Goal: Information Seeking & Learning: Learn about a topic

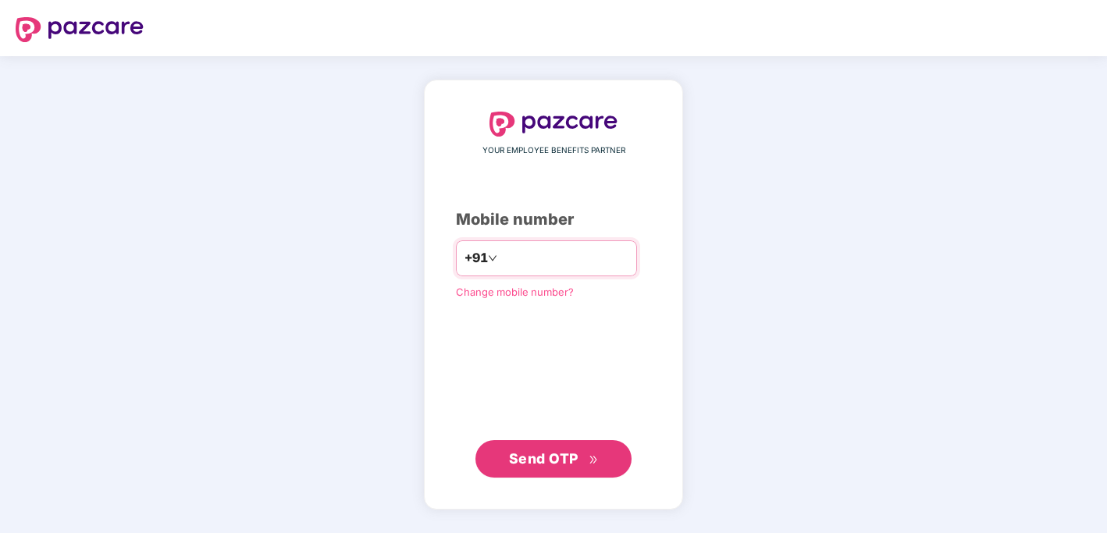
click at [559, 250] on input "number" at bounding box center [564, 258] width 128 height 25
type input "**********"
click at [555, 469] on button "Send OTP" at bounding box center [553, 458] width 156 height 37
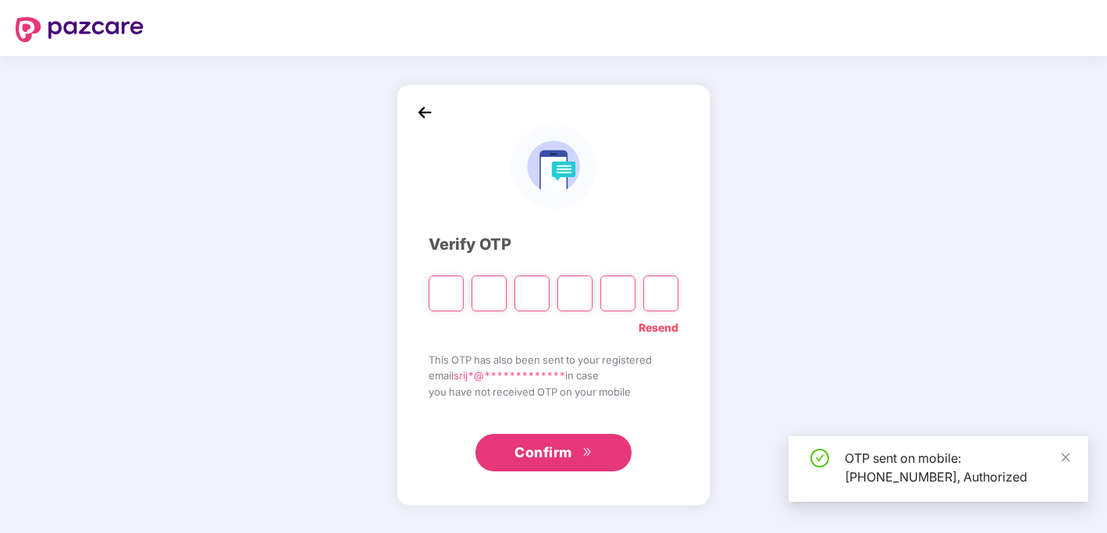
click at [441, 289] on input "Please enter verification code. Digit 1" at bounding box center [445, 293] width 35 height 36
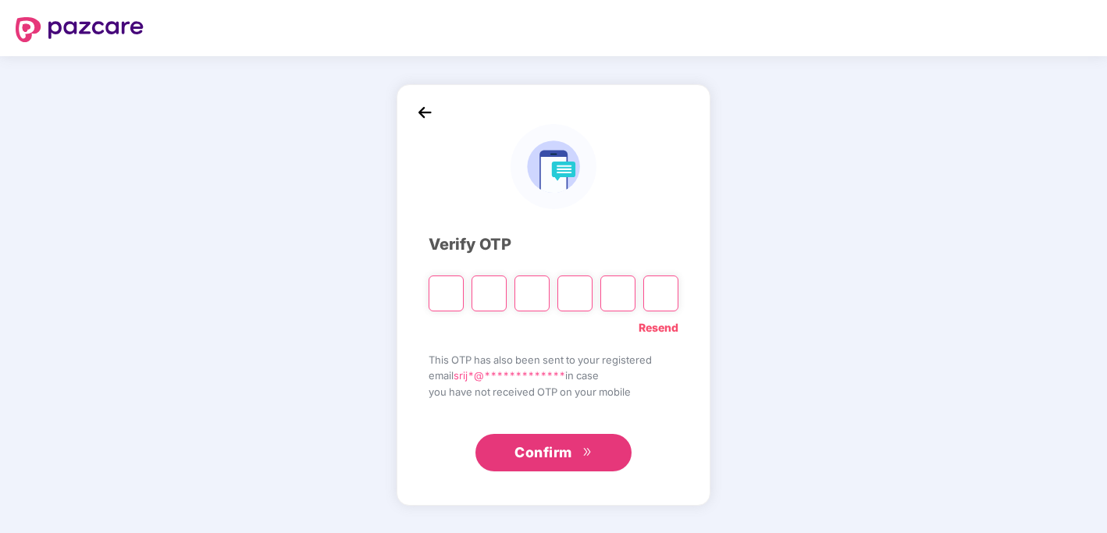
paste input "*"
type input "*"
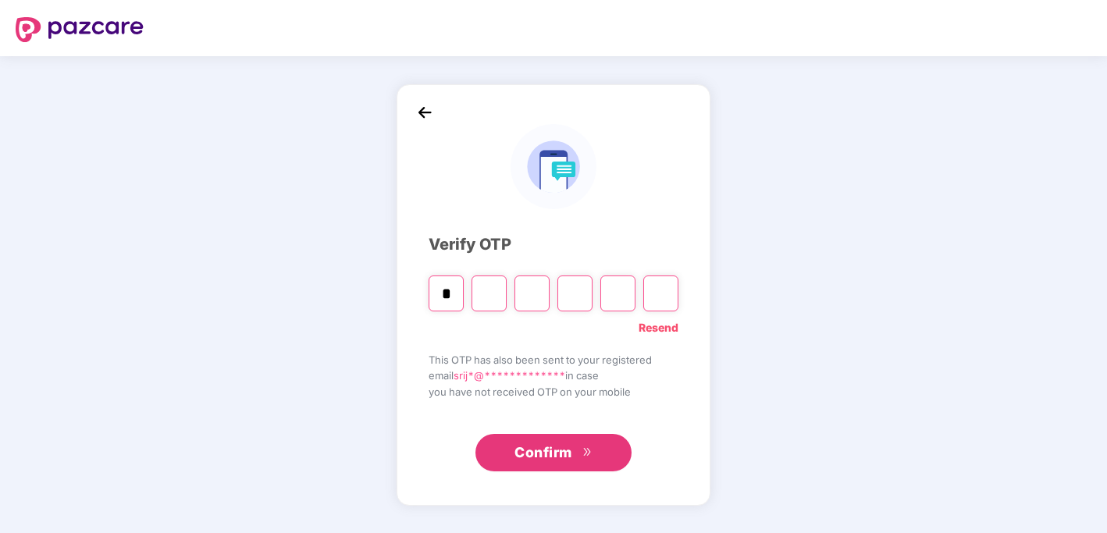
type input "*"
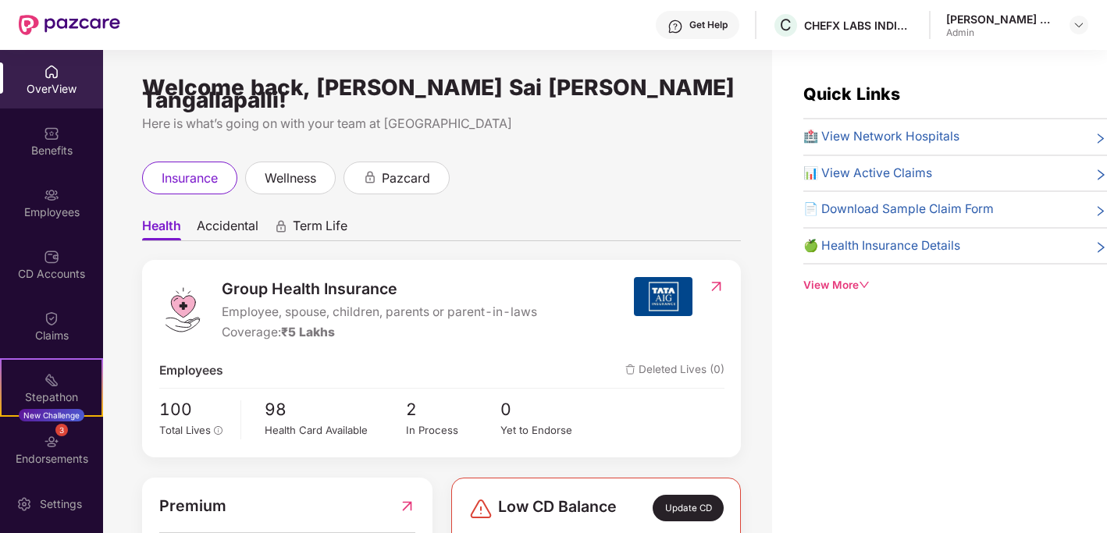
click at [999, 30] on div "Admin" at bounding box center [1000, 33] width 109 height 12
click at [1070, 23] on div at bounding box center [1078, 25] width 19 height 19
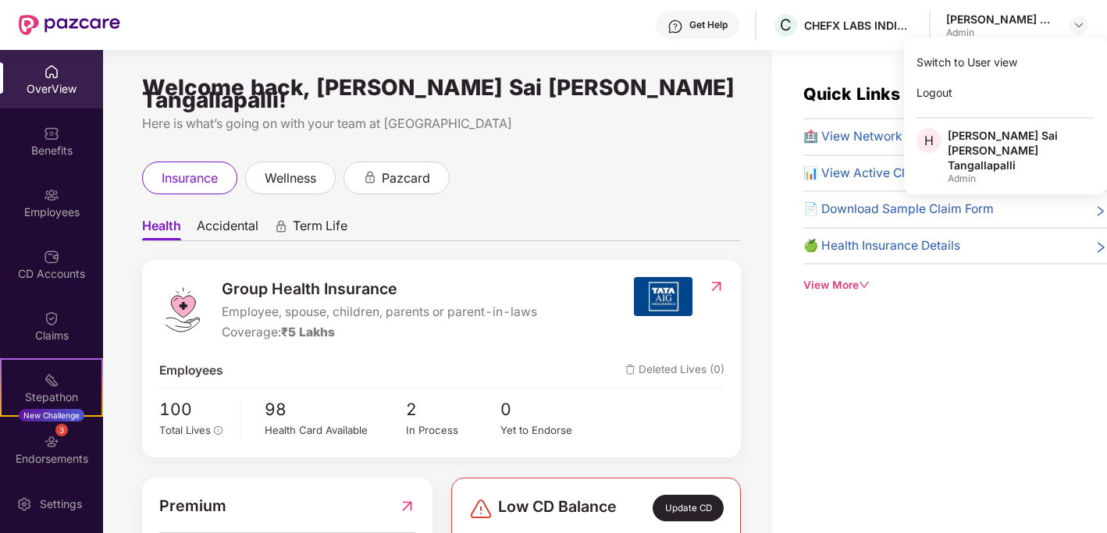
click at [696, 162] on div "insurance wellness pazcard" at bounding box center [441, 178] width 599 height 33
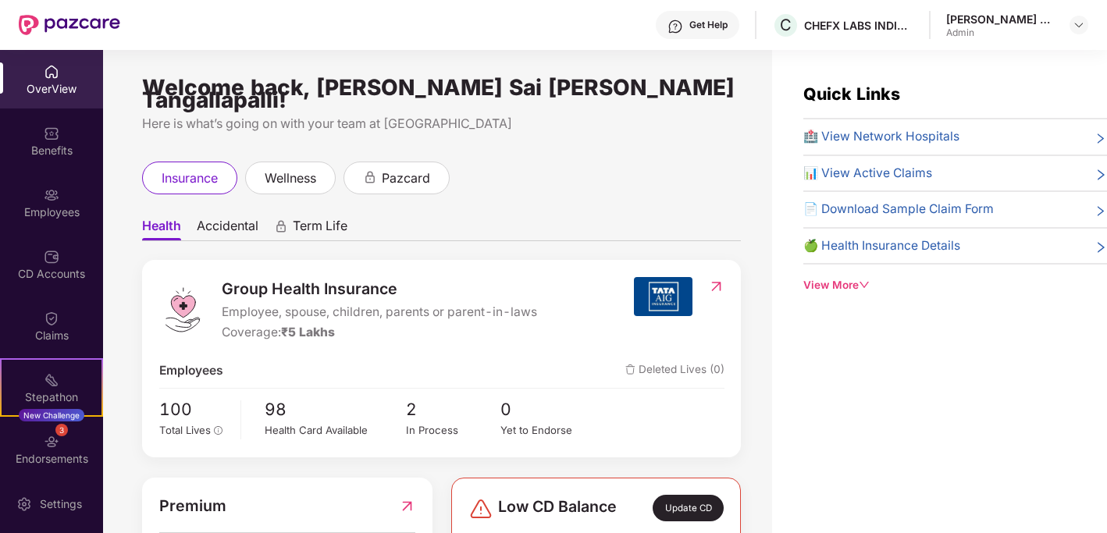
scroll to position [22, 0]
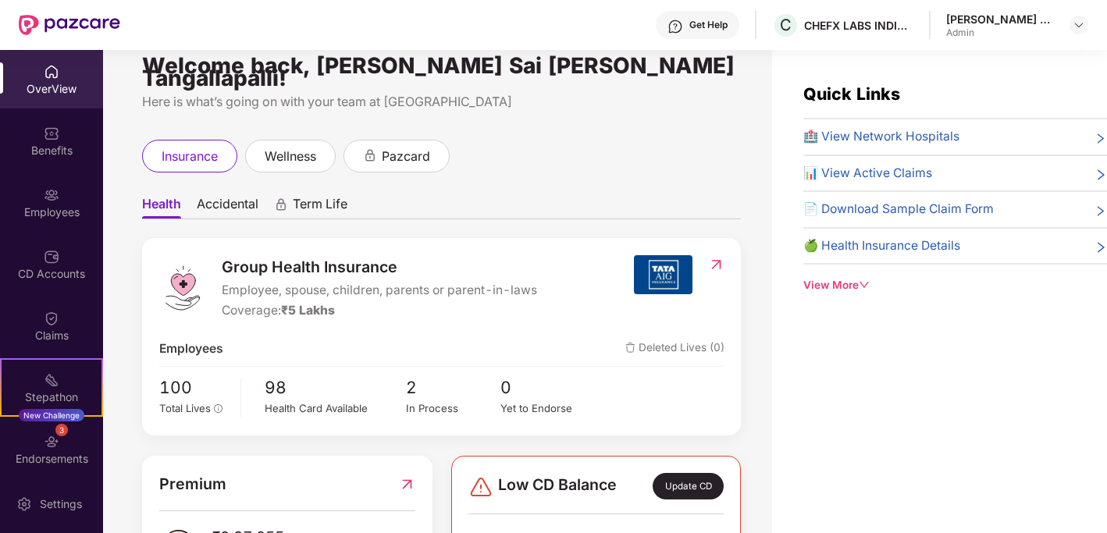
click at [865, 279] on icon "down" at bounding box center [863, 284] width 11 height 11
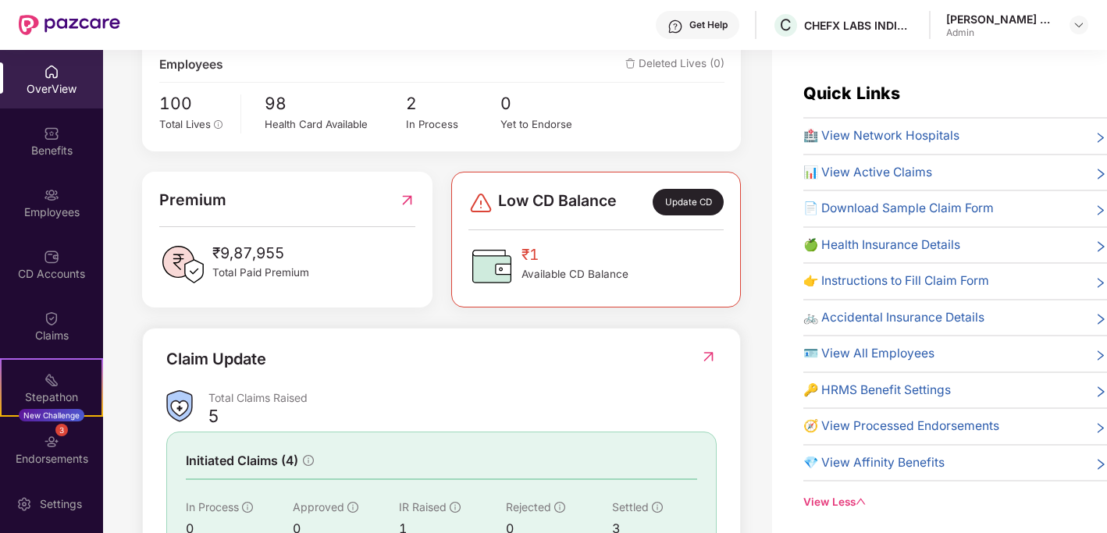
scroll to position [0, 0]
click at [44, 136] on img at bounding box center [52, 134] width 16 height 16
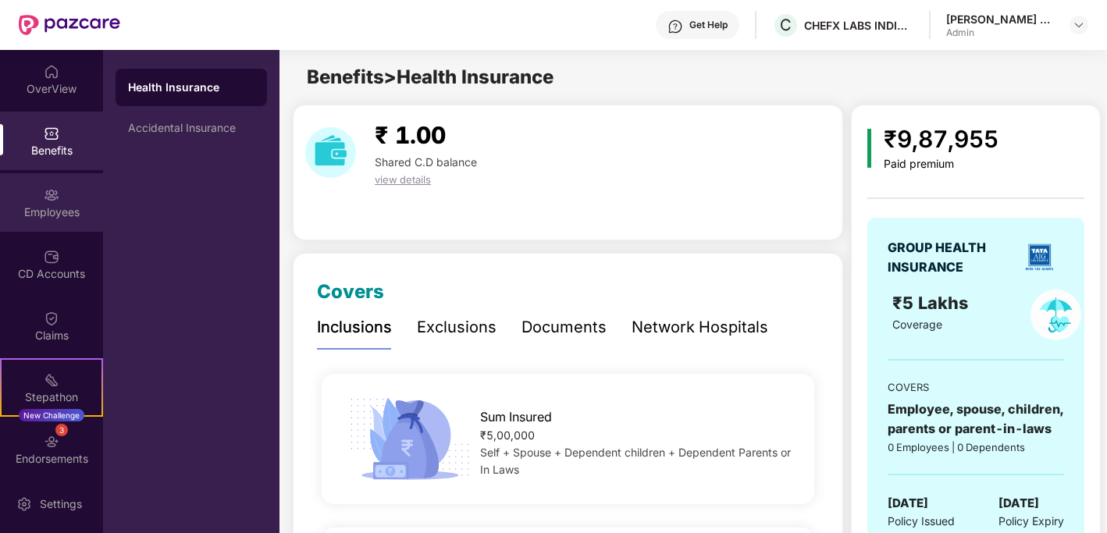
click at [44, 194] on img at bounding box center [52, 195] width 16 height 16
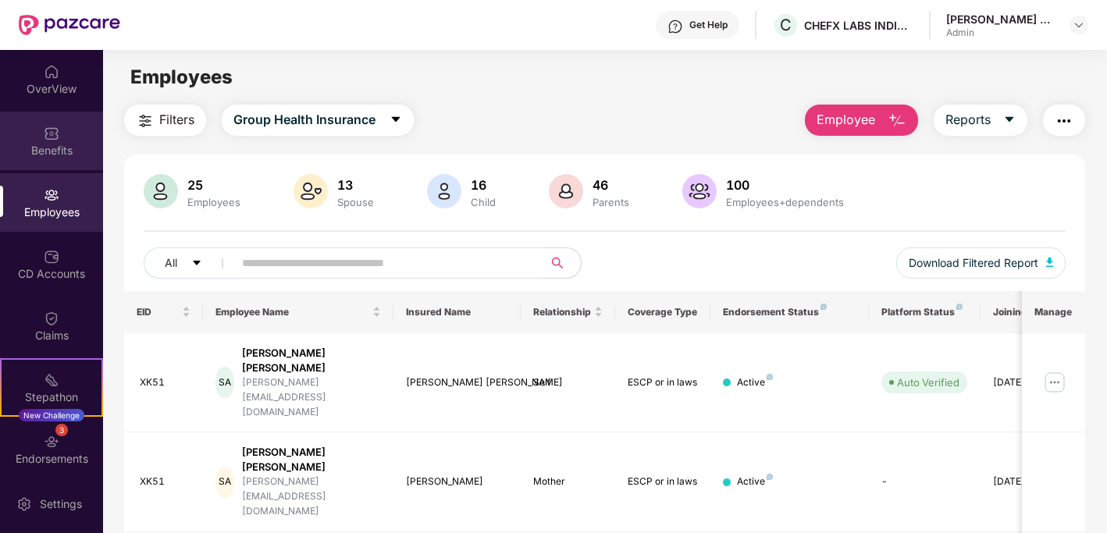
click at [43, 147] on div "Benefits" at bounding box center [51, 151] width 103 height 16
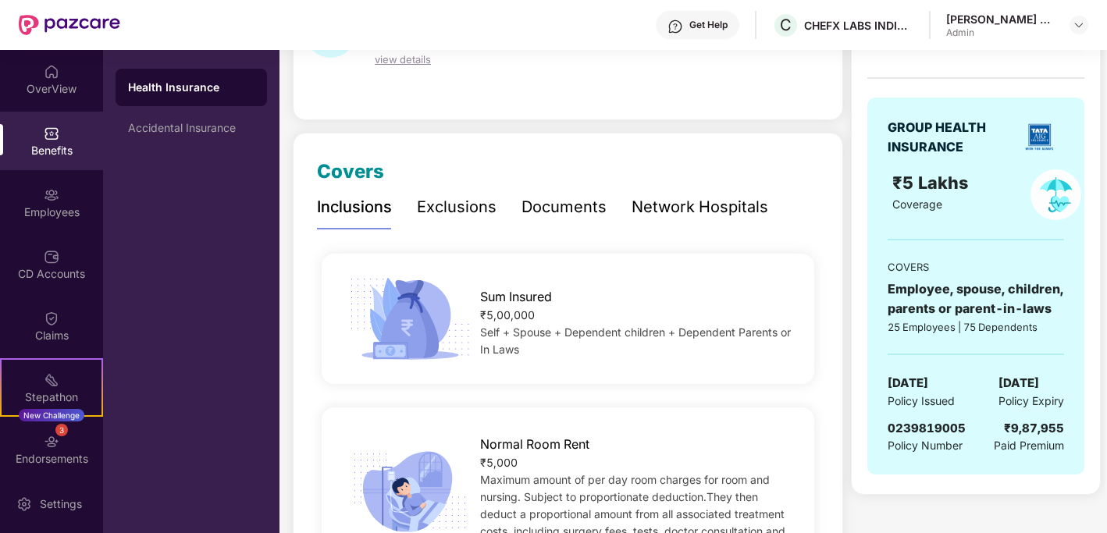
scroll to position [146, 0]
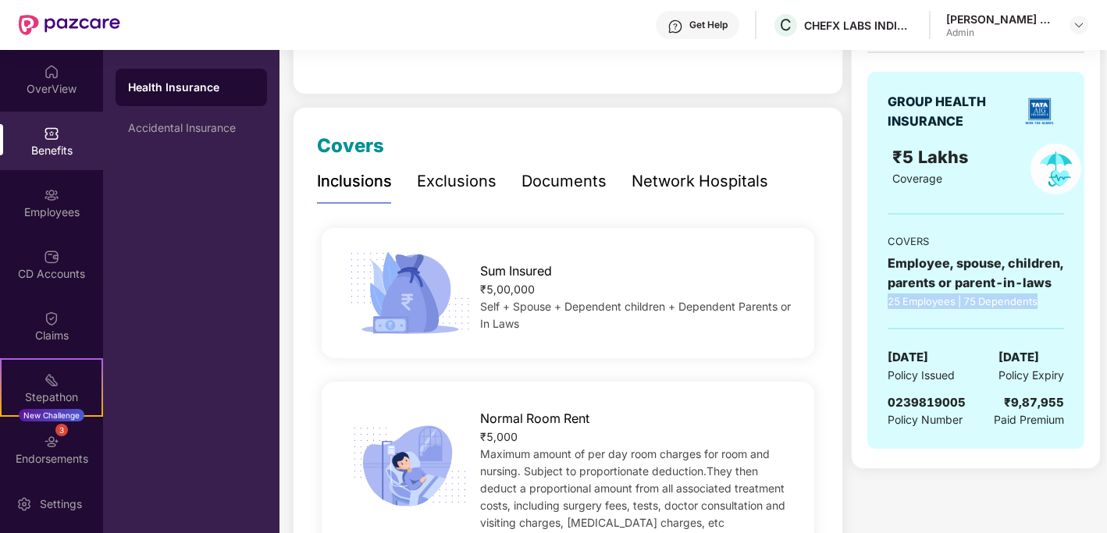
drag, startPoint x: 890, startPoint y: 300, endPoint x: 1043, endPoint y: 298, distance: 153.8
click at [1043, 302] on div "25 Employees | 75 Dependents" at bounding box center [975, 301] width 176 height 16
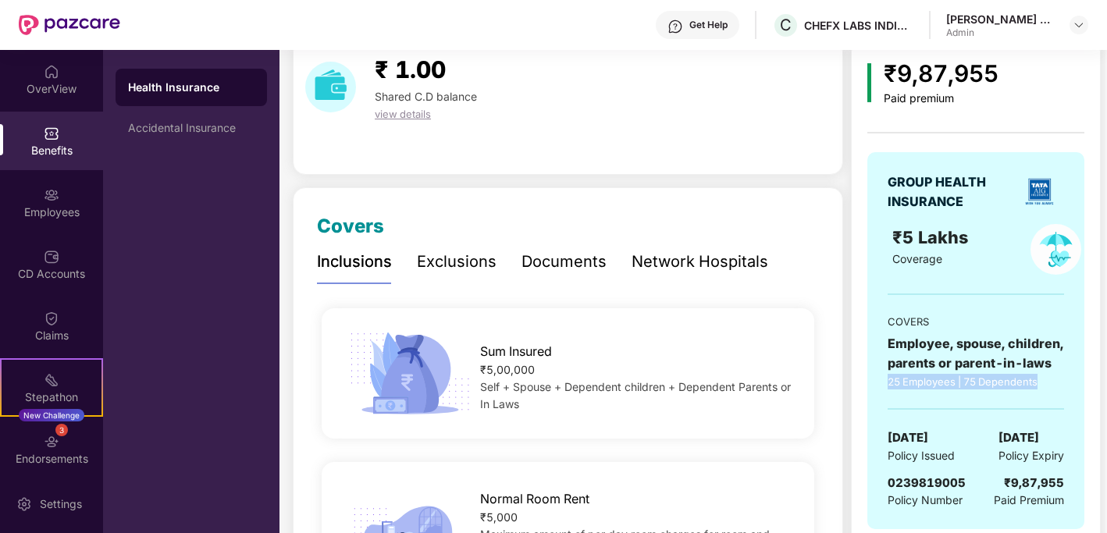
scroll to position [0, 0]
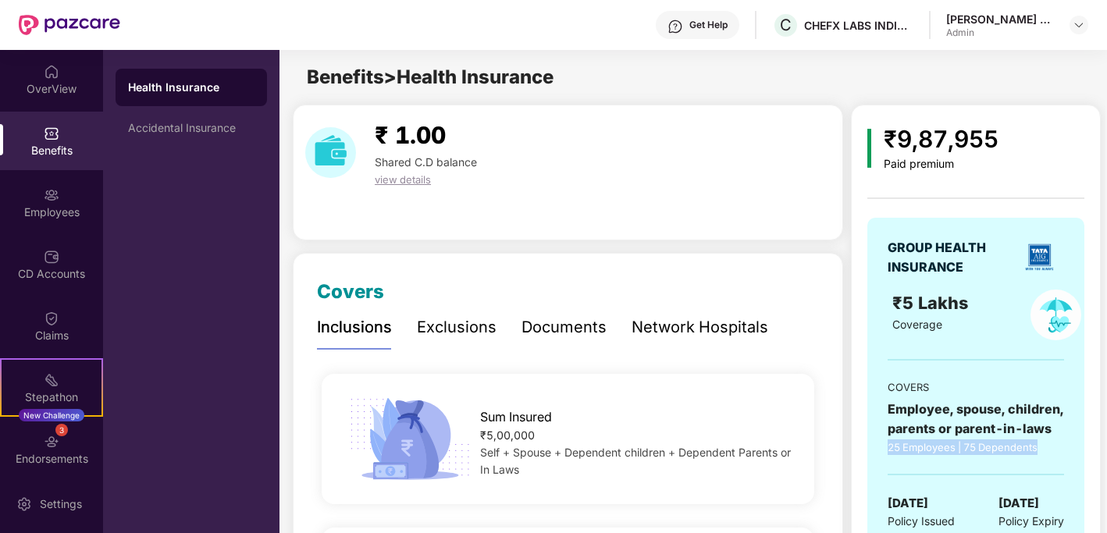
click at [396, 179] on span "view details" at bounding box center [403, 179] width 56 height 12
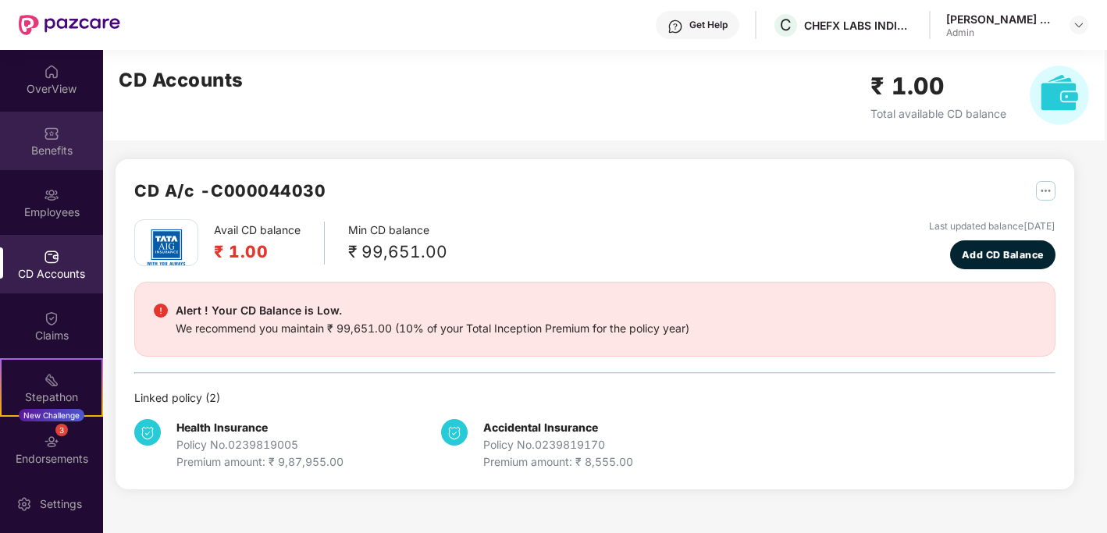
click at [57, 129] on div "Benefits" at bounding box center [51, 141] width 103 height 59
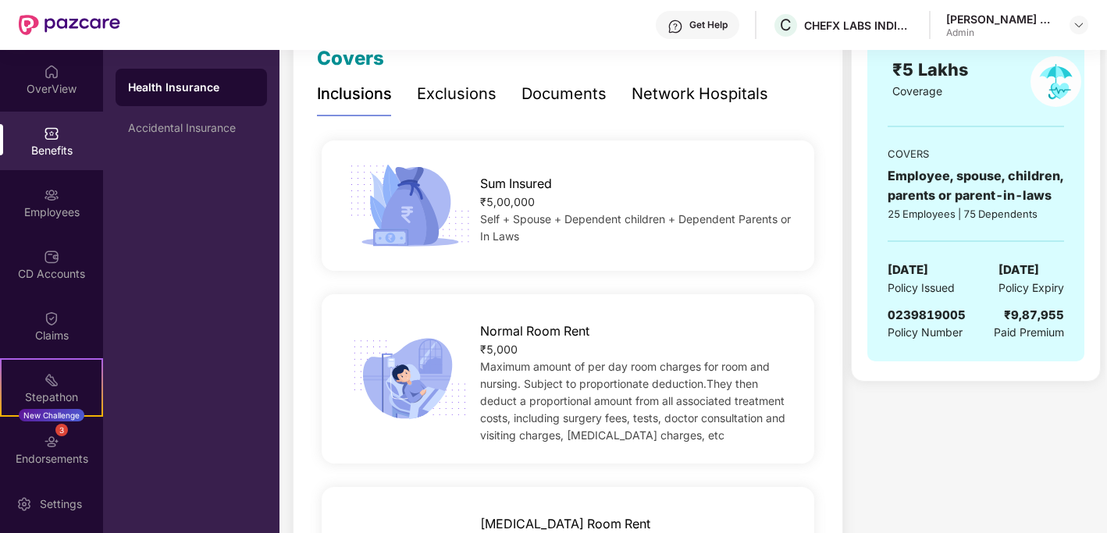
scroll to position [243, 0]
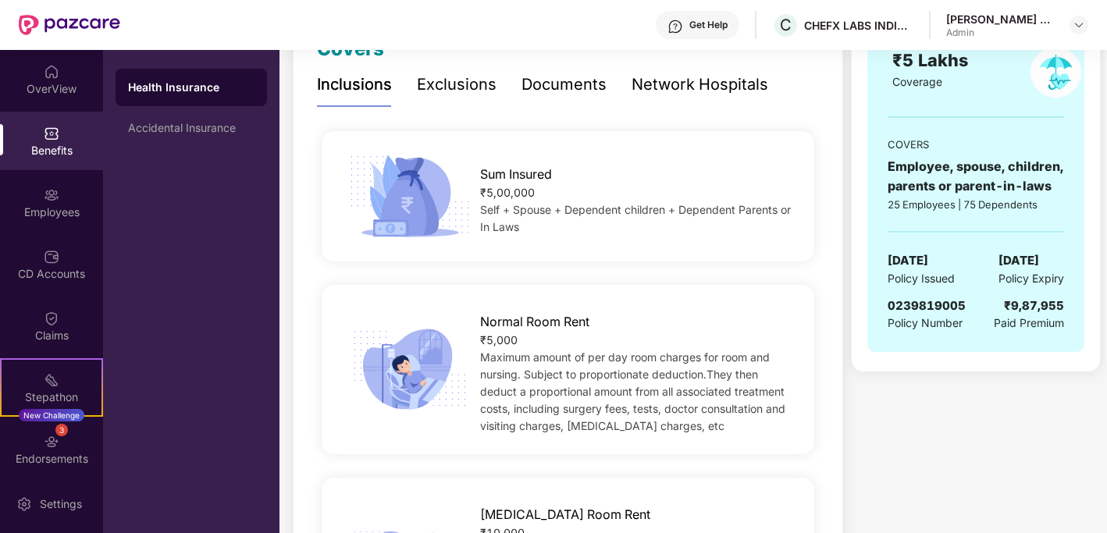
click at [919, 307] on span "0239819005" at bounding box center [926, 305] width 78 height 15
copy span "0239819005"
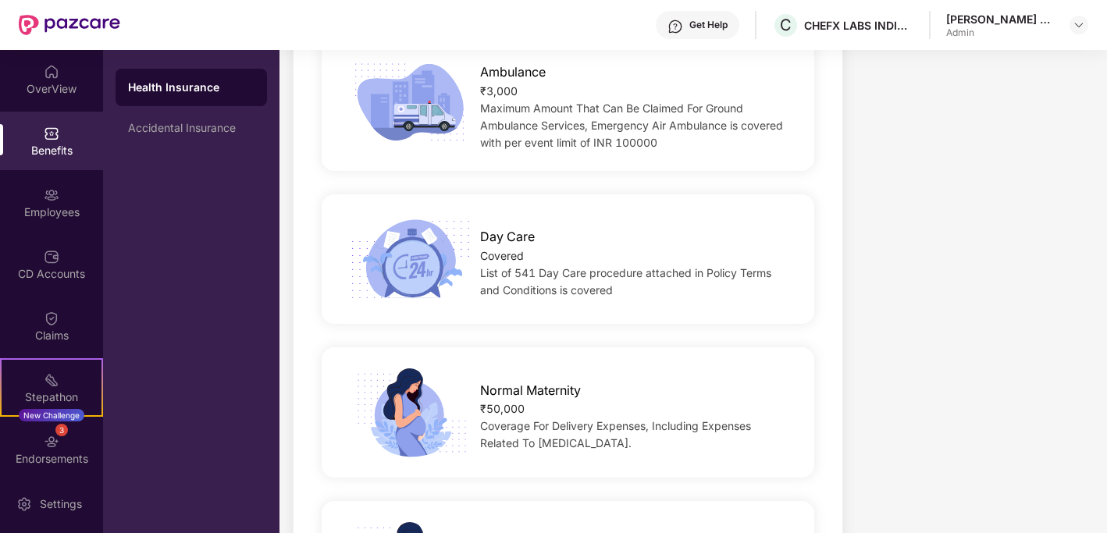
scroll to position [1543, 0]
click at [403, 234] on img at bounding box center [409, 257] width 131 height 91
click at [490, 226] on span "Day Care" at bounding box center [507, 236] width 55 height 20
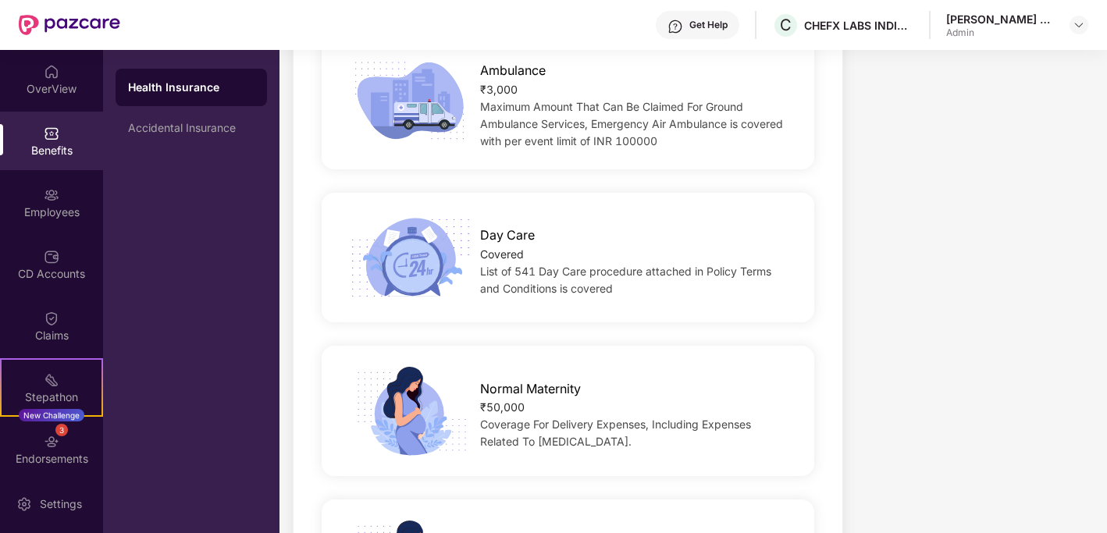
click at [490, 226] on span "Day Care" at bounding box center [507, 236] width 55 height 20
click at [492, 265] on span "List of 541 Day Care procedure attached in Policy Terms and Conditions is cover…" at bounding box center [625, 280] width 291 height 30
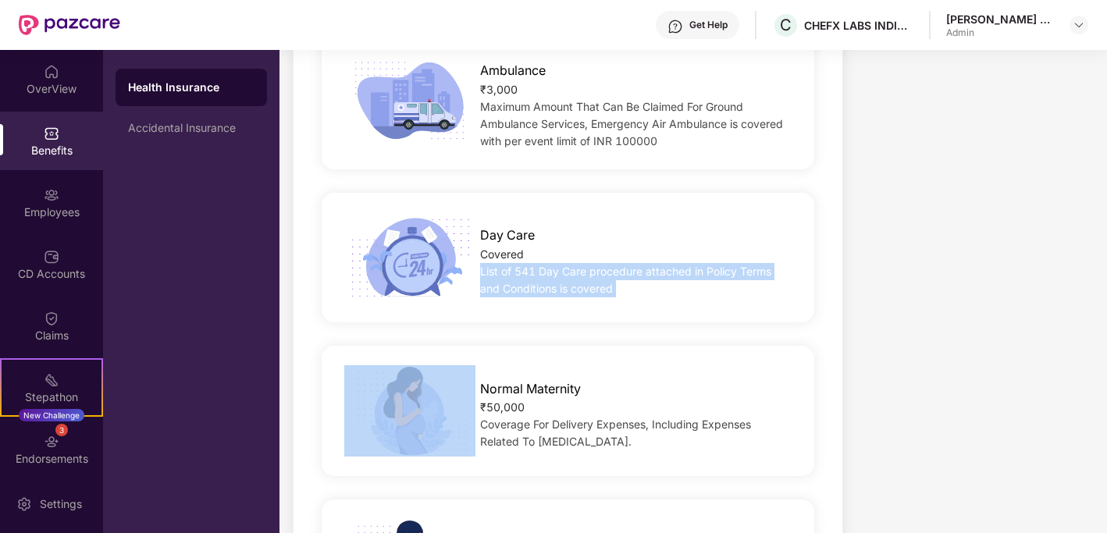
click at [709, 265] on span "List of 541 Day Care procedure attached in Policy Terms and Conditions is cover…" at bounding box center [625, 280] width 291 height 30
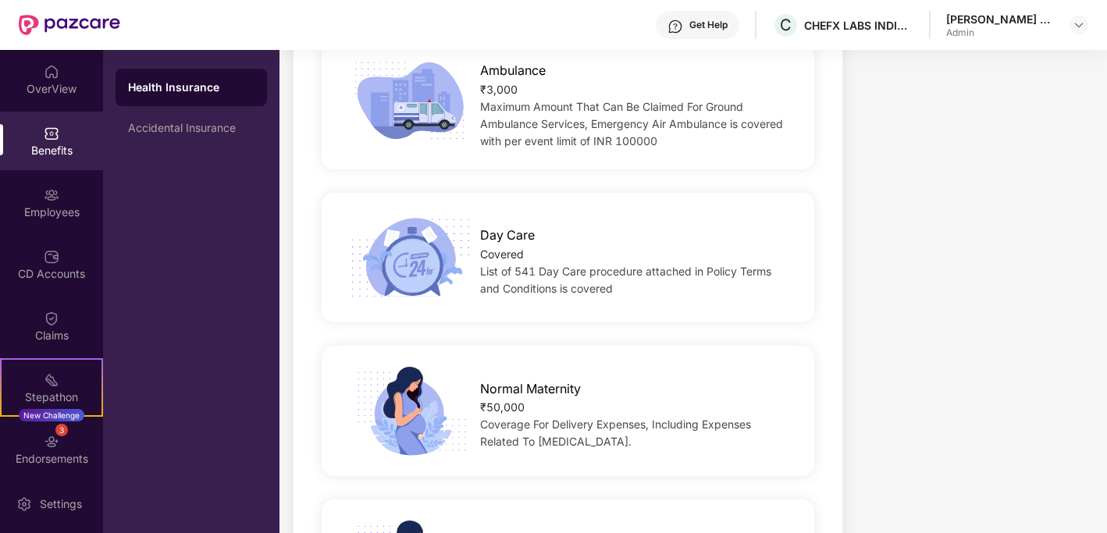
click at [709, 265] on span "List of 541 Day Care procedure attached in Policy Terms and Conditions is cover…" at bounding box center [625, 280] width 291 height 30
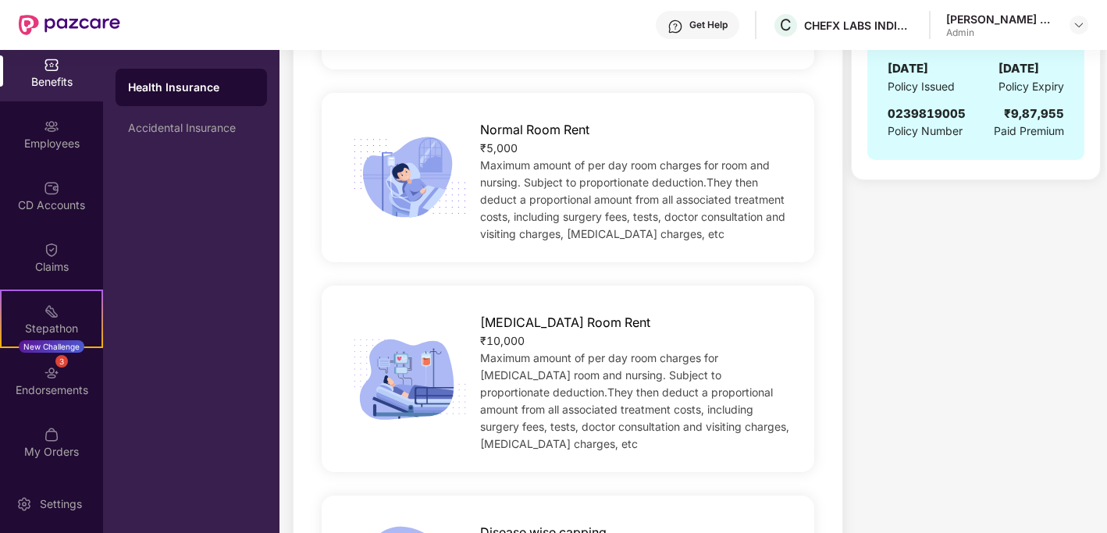
scroll to position [463, 0]
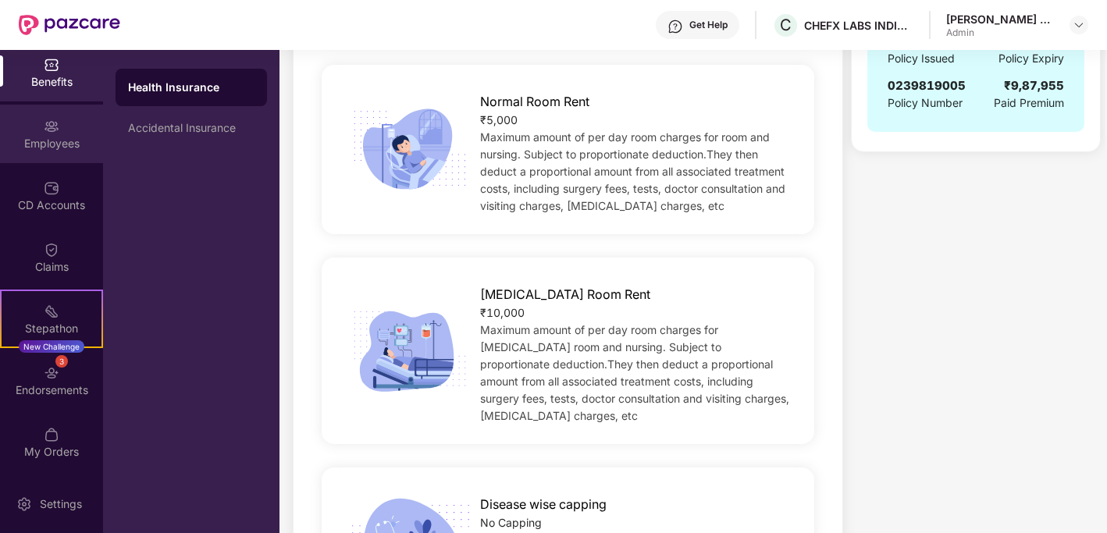
click at [32, 144] on div "Employees" at bounding box center [51, 144] width 103 height 16
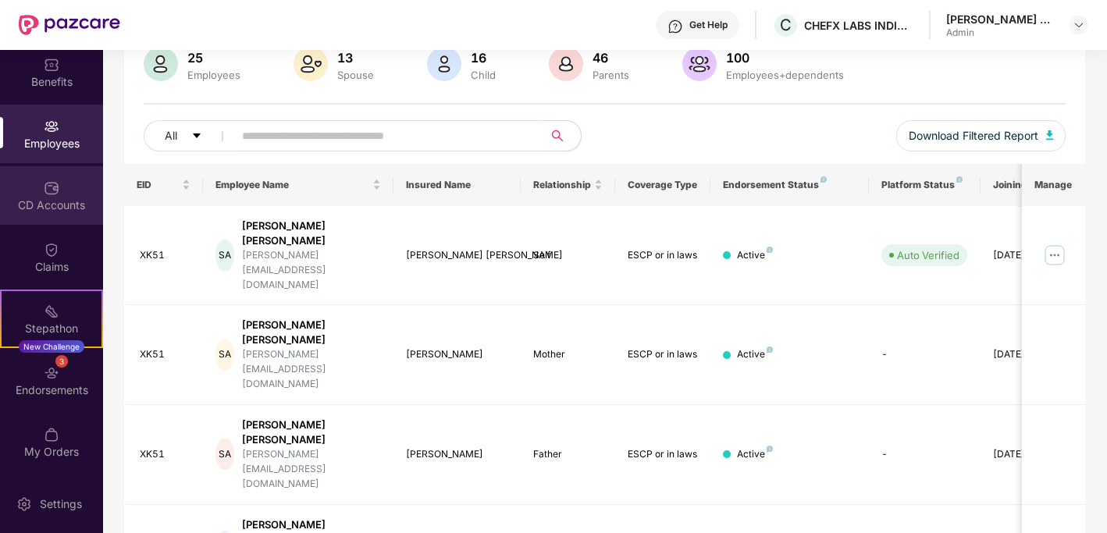
scroll to position [426, 0]
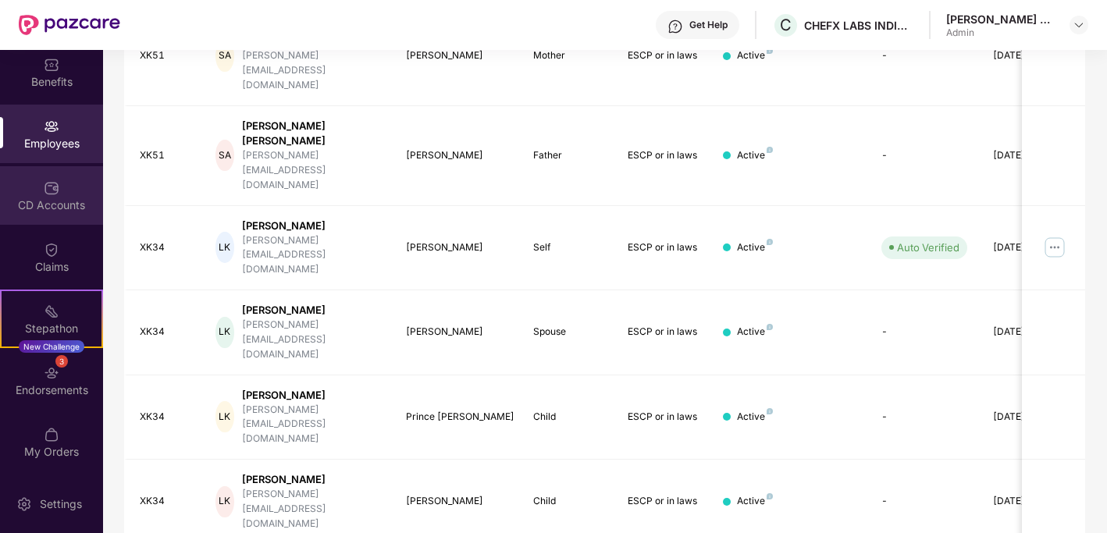
click at [67, 212] on div "CD Accounts" at bounding box center [51, 205] width 103 height 16
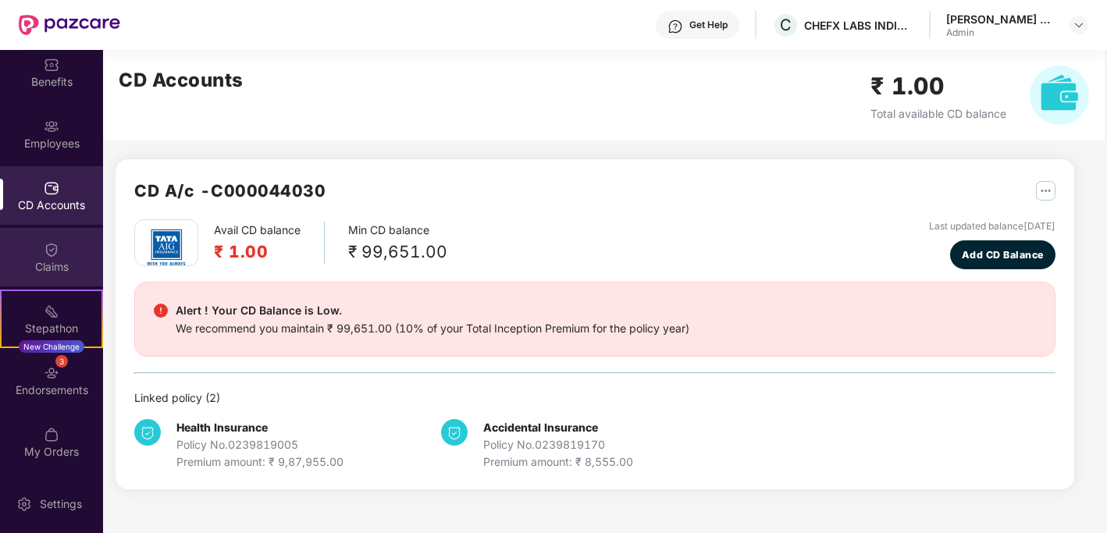
click at [67, 267] on div "Claims" at bounding box center [51, 267] width 103 height 16
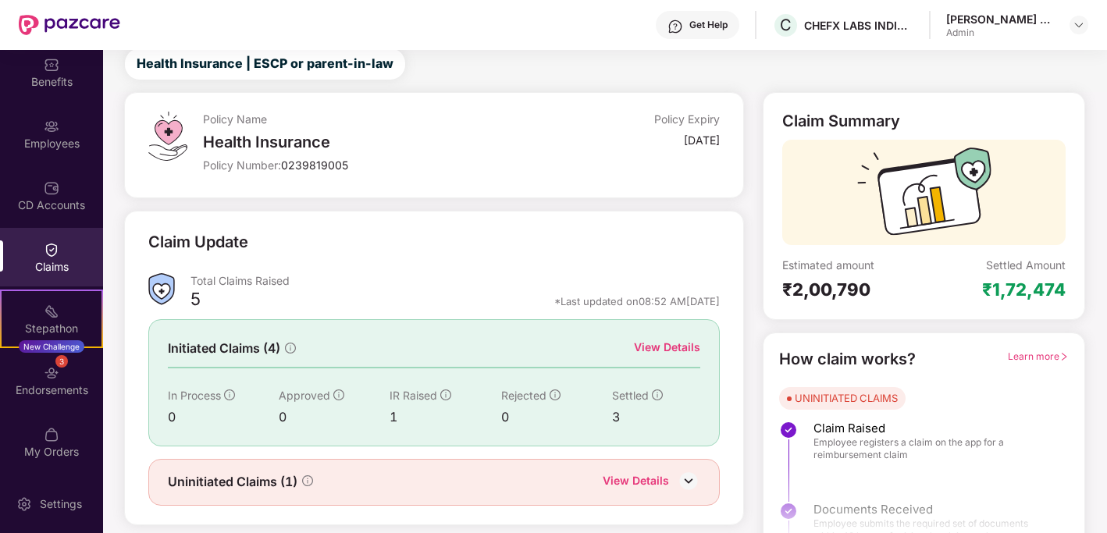
scroll to position [78, 0]
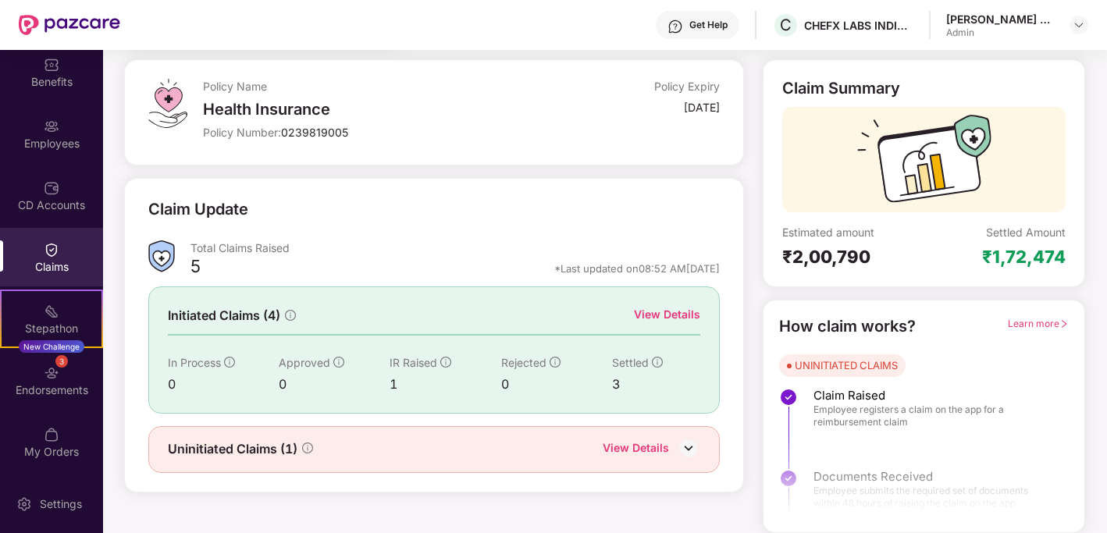
click at [641, 446] on div "View Details" at bounding box center [635, 449] width 66 height 20
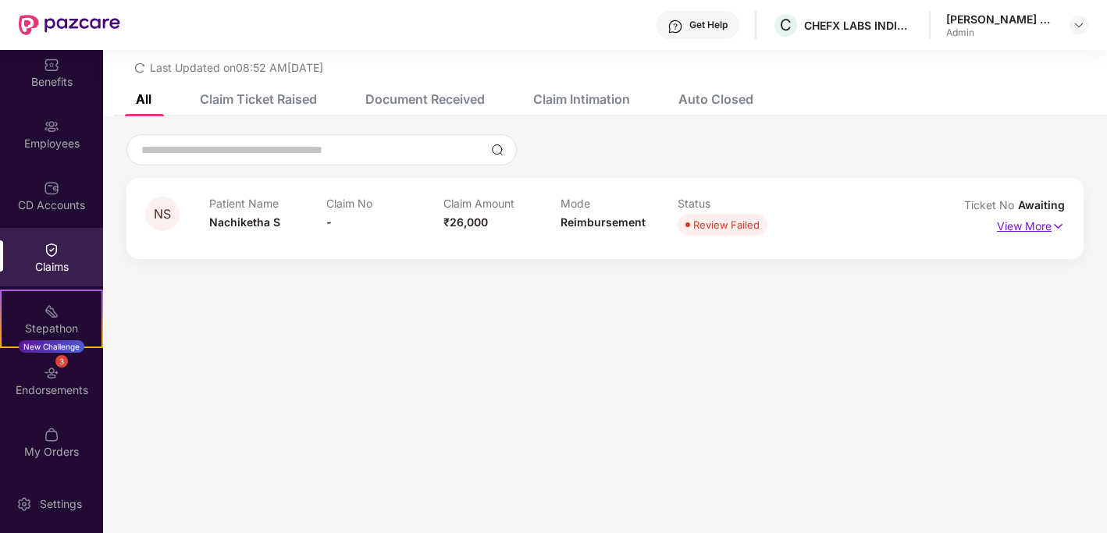
click at [1008, 226] on p "View More" at bounding box center [1031, 224] width 68 height 21
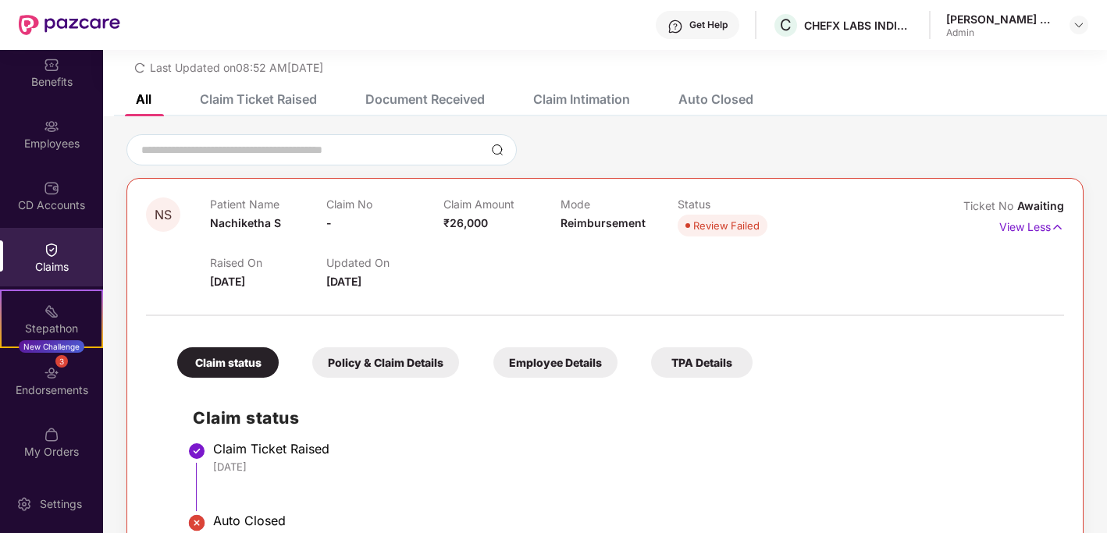
scroll to position [108, 0]
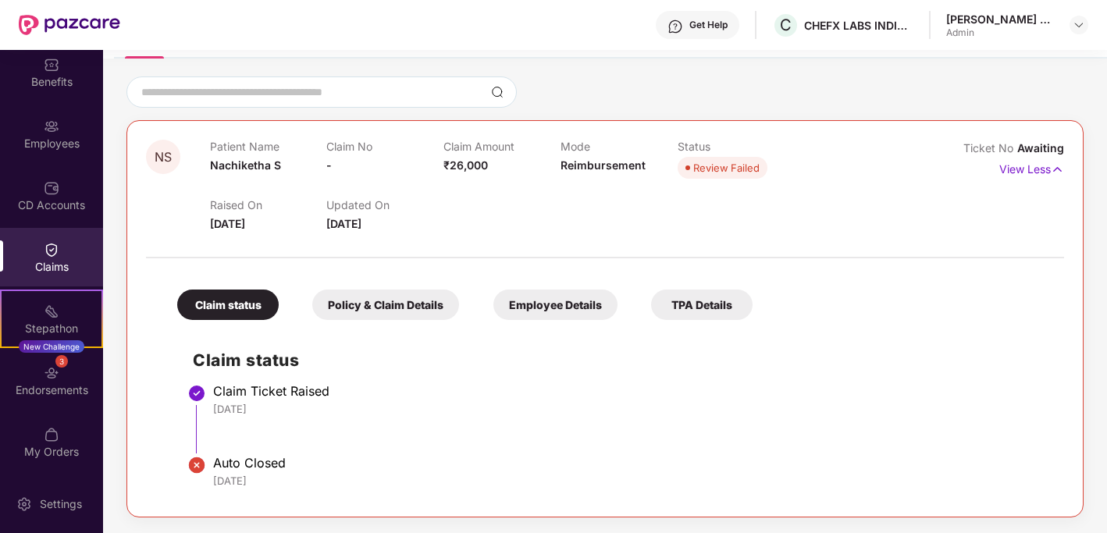
click at [397, 290] on div "Policy & Claim Details" at bounding box center [385, 305] width 147 height 30
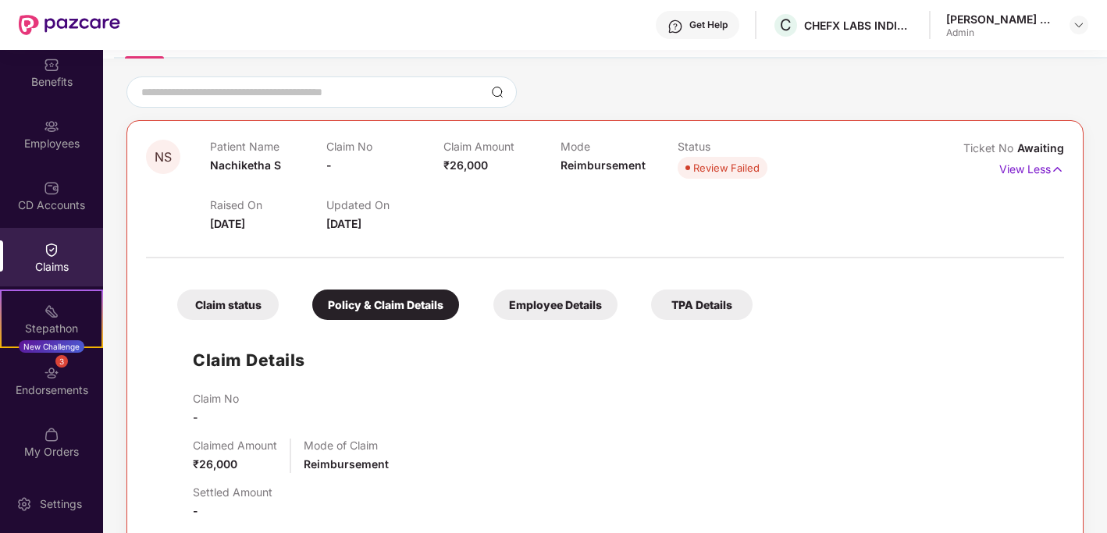
click at [570, 297] on div "Employee Details" at bounding box center [555, 305] width 124 height 30
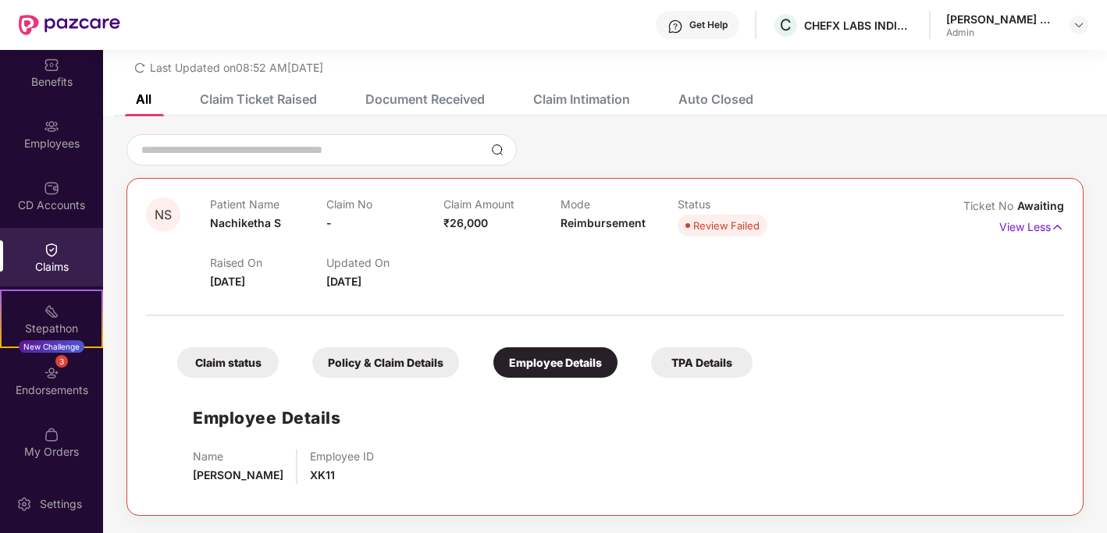
click at [704, 350] on div "TPA Details" at bounding box center [701, 362] width 101 height 30
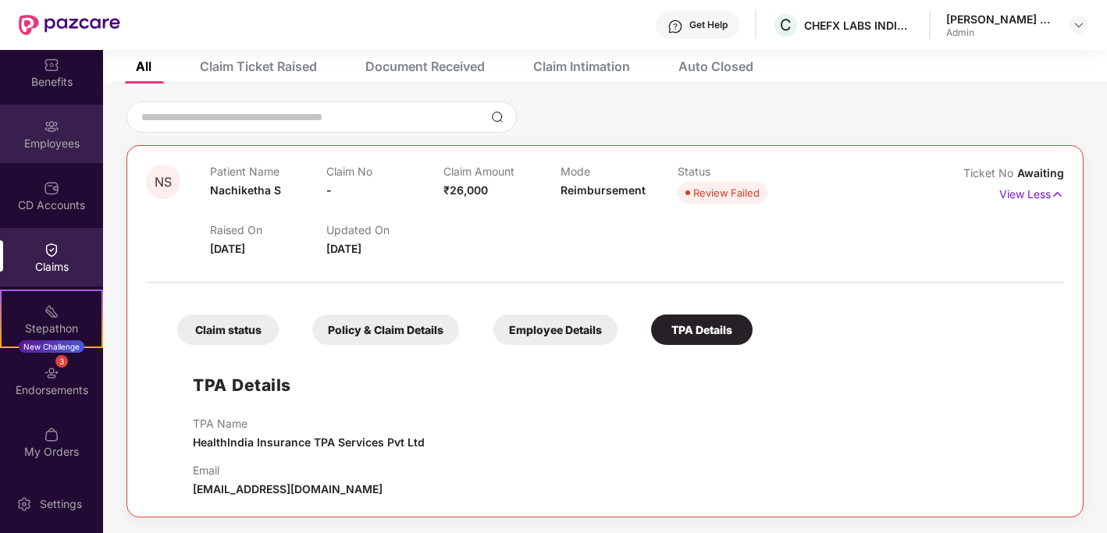
click at [47, 120] on img at bounding box center [52, 127] width 16 height 16
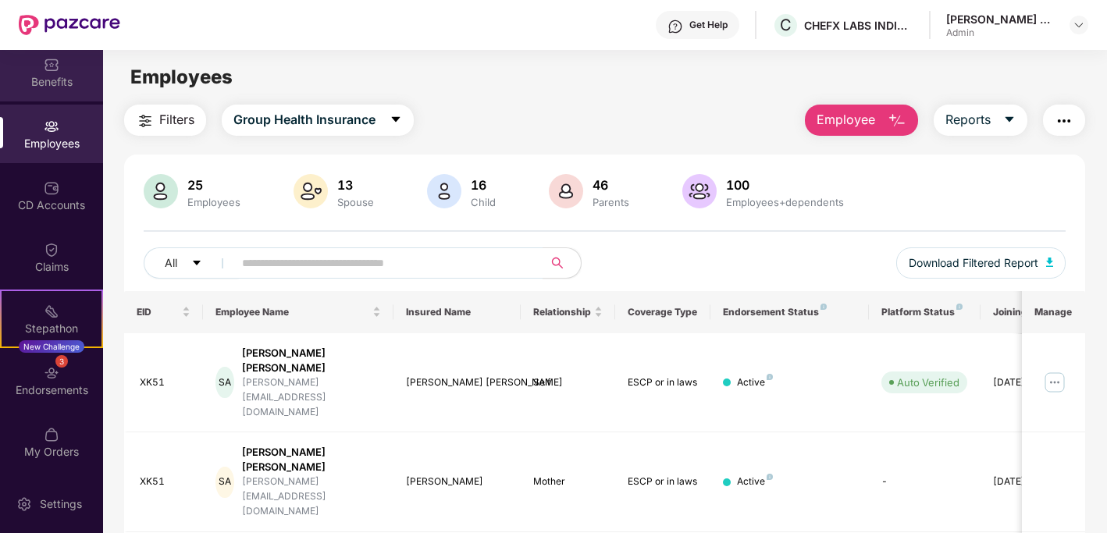
click at [50, 82] on div "Benefits" at bounding box center [51, 82] width 103 height 16
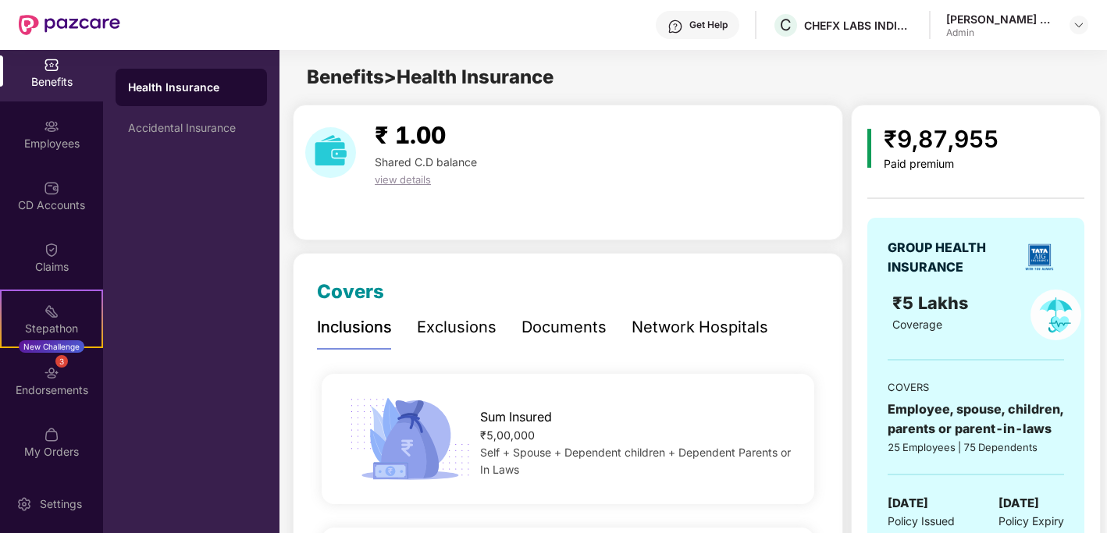
click at [549, 130] on div "₹ 1.00 Shared C.D balance view details" at bounding box center [568, 152] width 538 height 71
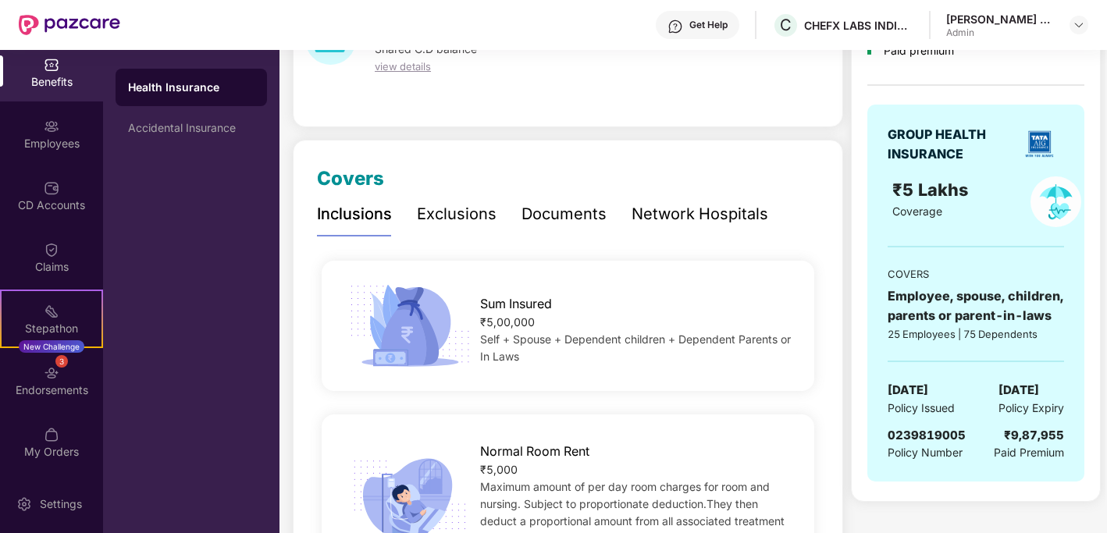
click at [456, 220] on div "Exclusions" at bounding box center [457, 214] width 80 height 24
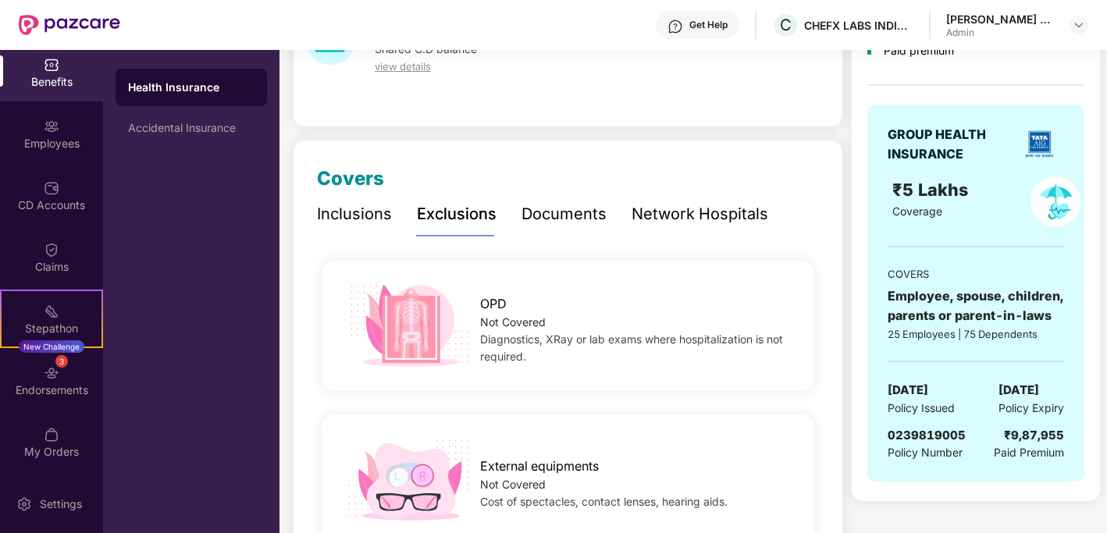
click at [535, 211] on div "Documents" at bounding box center [563, 214] width 85 height 24
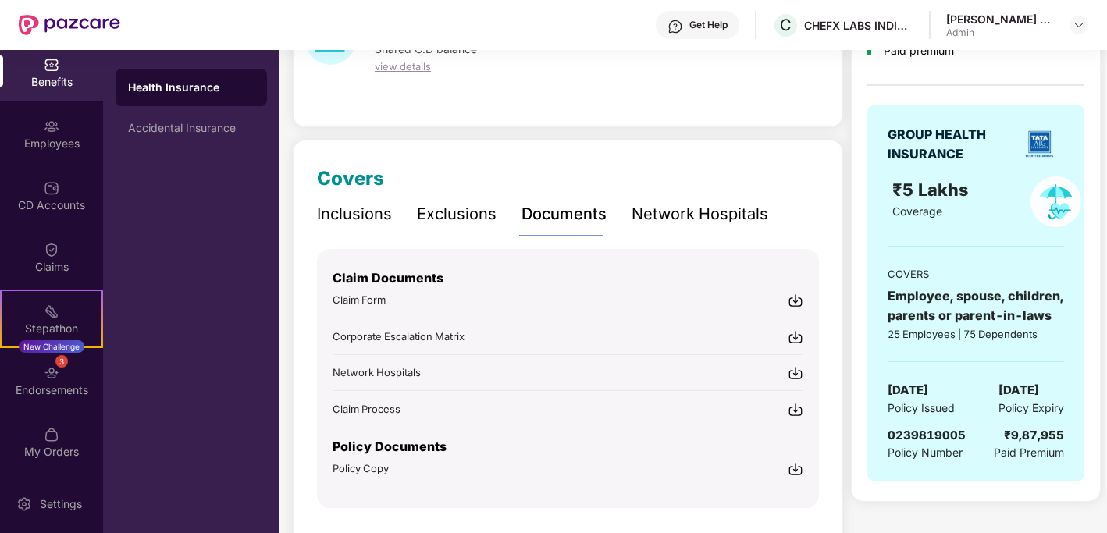
scroll to position [159, 0]
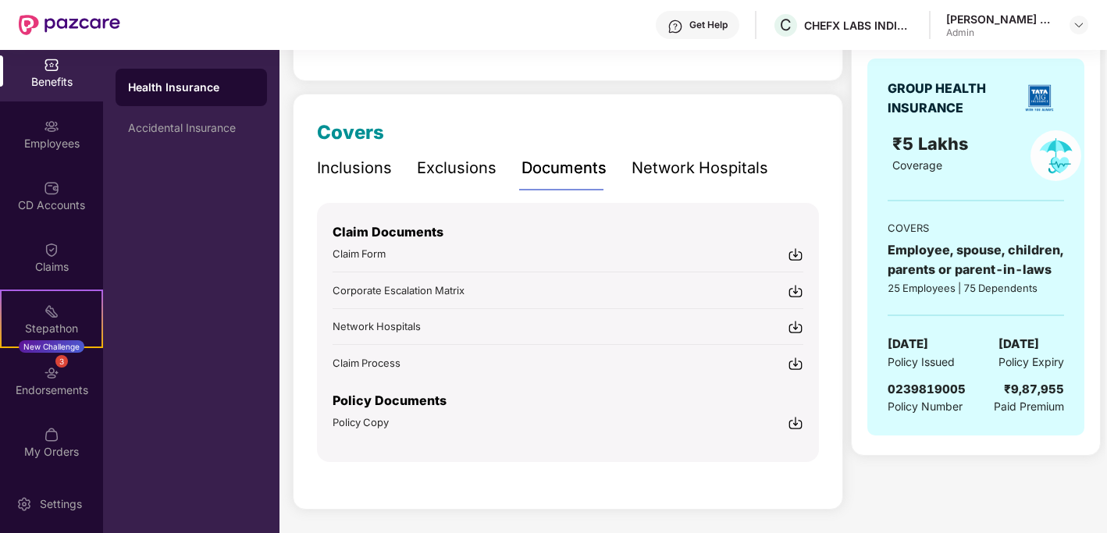
click at [794, 425] on img at bounding box center [795, 423] width 16 height 16
click at [721, 166] on div "Network Hospitals" at bounding box center [699, 168] width 137 height 24
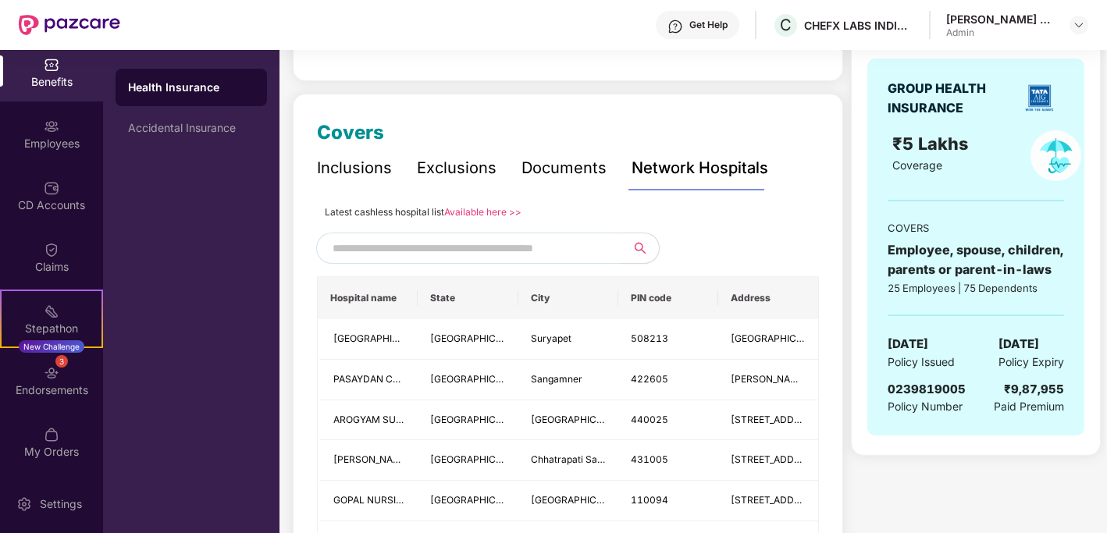
click at [556, 190] on div "Documents" at bounding box center [563, 168] width 85 height 43
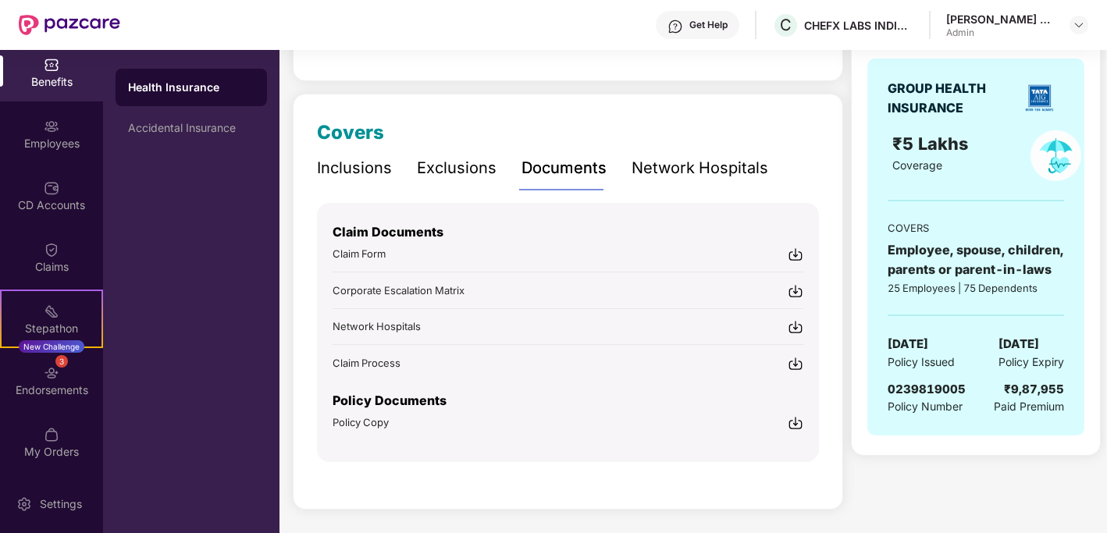
click at [716, 158] on div "Network Hospitals" at bounding box center [699, 168] width 137 height 24
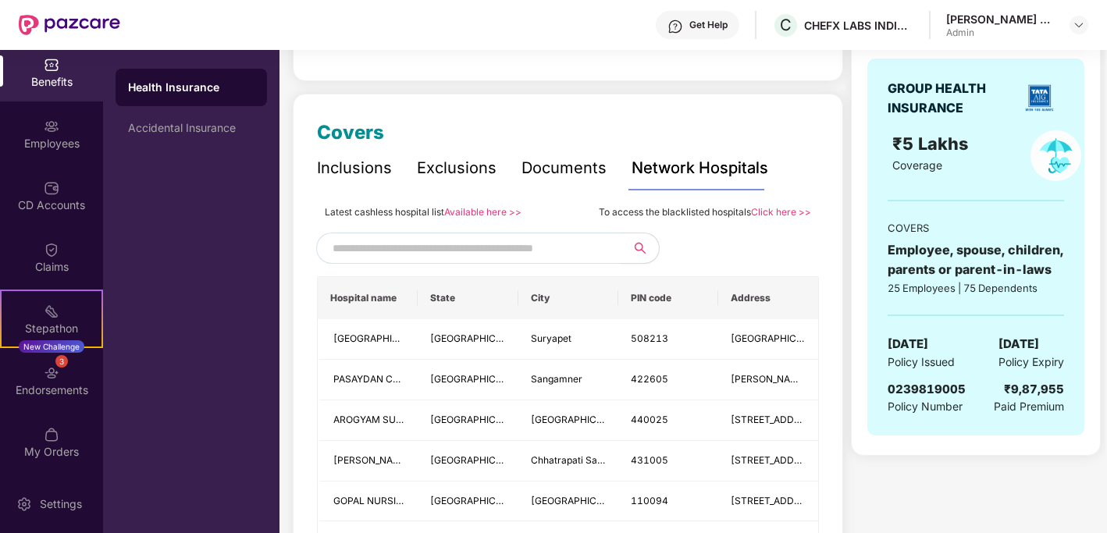
click at [529, 258] on input "text" at bounding box center [465, 247] width 267 height 23
type input "****"
click at [546, 167] on div "Documents" at bounding box center [563, 168] width 85 height 24
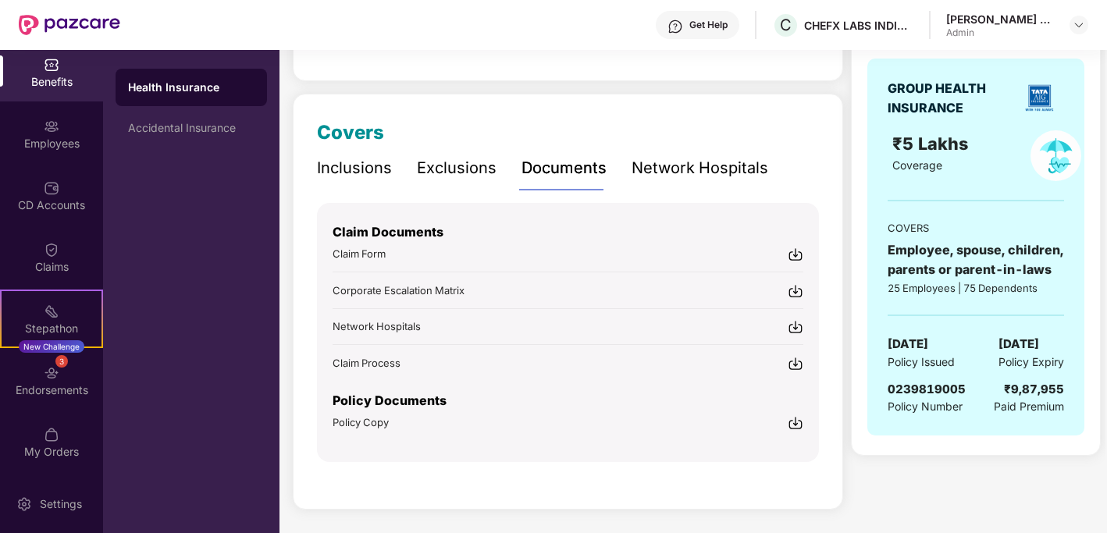
click at [662, 171] on div "Network Hospitals" at bounding box center [699, 168] width 137 height 24
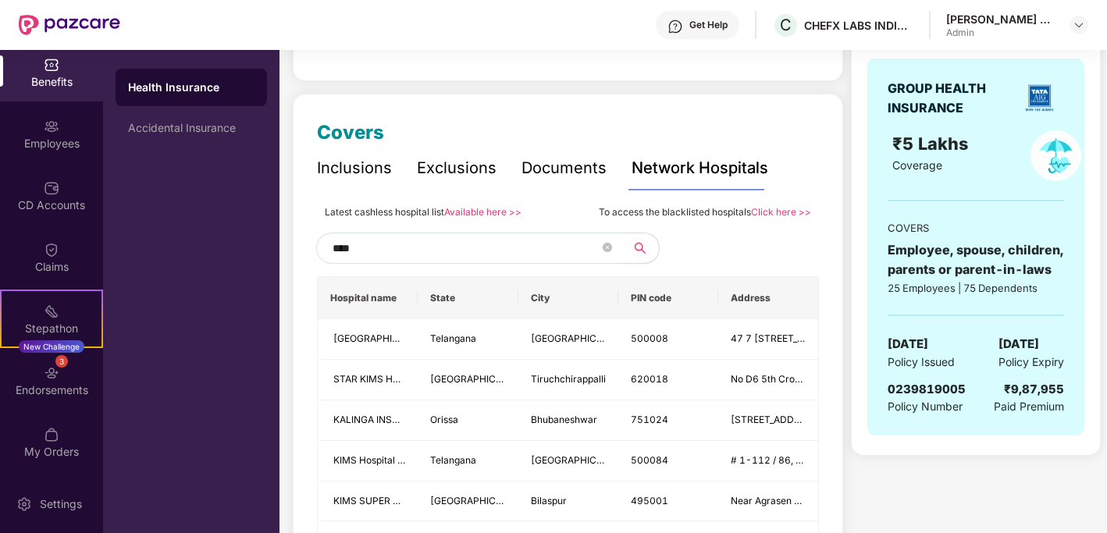
click at [518, 165] on div "Inclusions Exclusions Documents Network Hospitals" at bounding box center [542, 168] width 451 height 43
click at [536, 176] on div "Documents" at bounding box center [563, 168] width 85 height 24
